Goal: Information Seeking & Learning: Learn about a topic

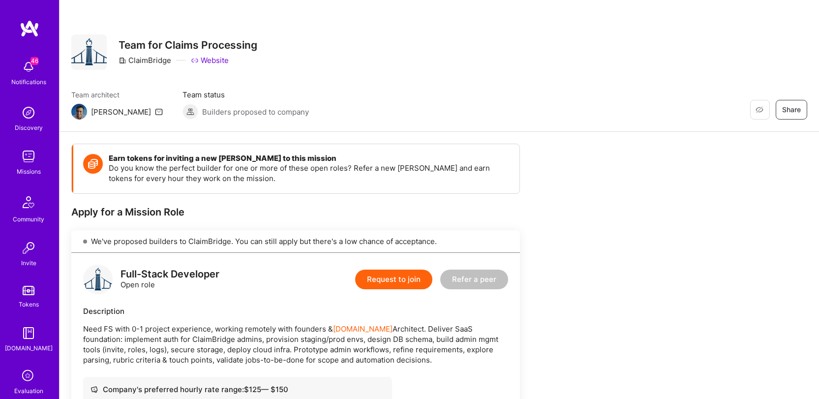
scroll to position [200, 0]
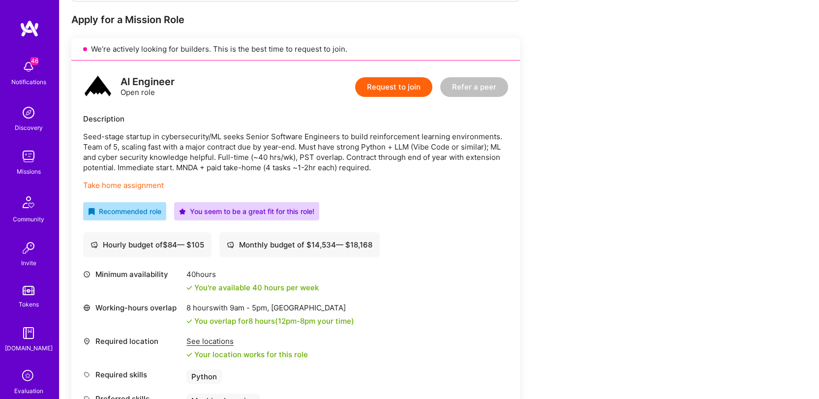
scroll to position [188, 0]
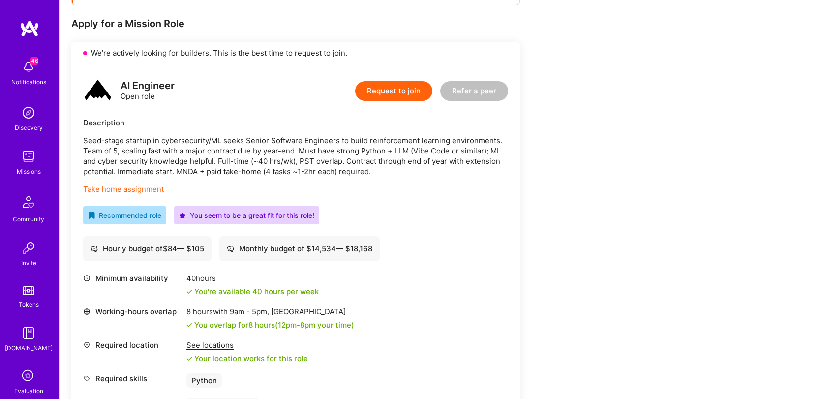
click at [322, 160] on p "Seed-stage startup in cybersecurity/ML seeks Senior Software Engineers to build…" at bounding box center [295, 155] width 425 height 41
